Goal: Information Seeking & Learning: Learn about a topic

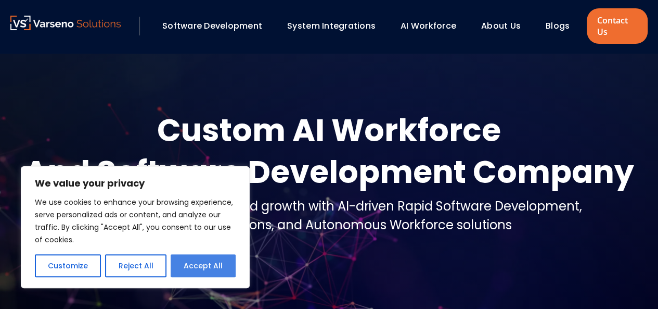
click at [203, 267] on button "Accept All" at bounding box center [203, 265] width 65 height 23
checkbox input "true"
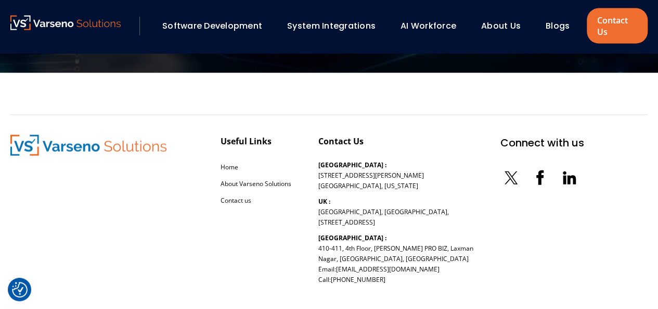
scroll to position [3200, 0]
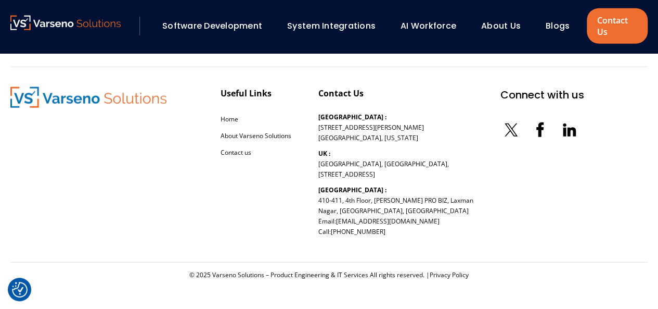
click at [223, 26] on link "Software Development" at bounding box center [212, 26] width 100 height 12
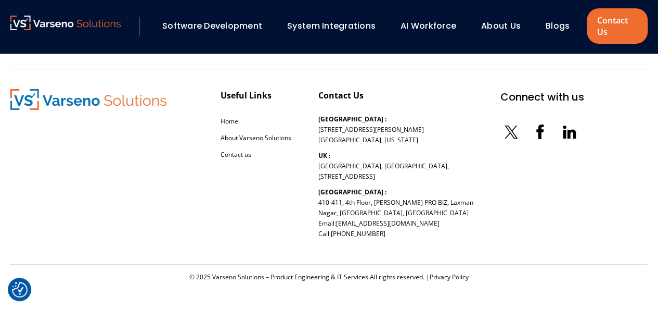
scroll to position [1727, 0]
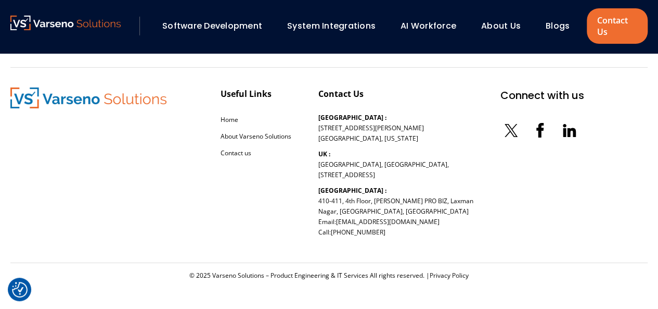
click at [559, 128] on icon at bounding box center [569, 130] width 21 height 21
click at [514, 18] on div "About Us" at bounding box center [505, 26] width 59 height 18
click at [487, 27] on link "About Us" at bounding box center [501, 26] width 40 height 12
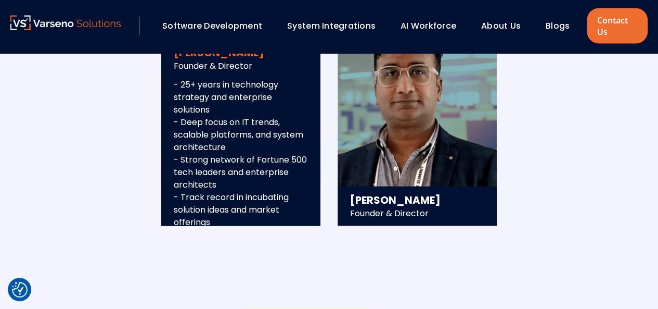
scroll to position [1141, 0]
